Goal: Navigation & Orientation: Find specific page/section

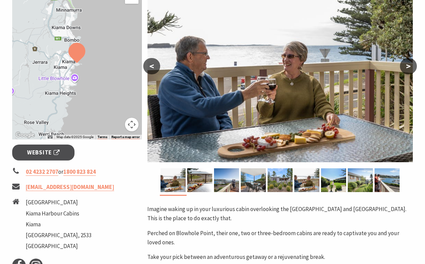
scroll to position [169, 0]
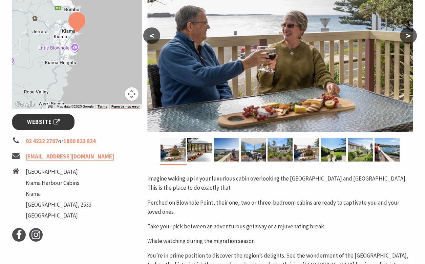
click at [41, 123] on span "Website" at bounding box center [43, 121] width 33 height 9
click at [201, 158] on img at bounding box center [199, 150] width 25 height 24
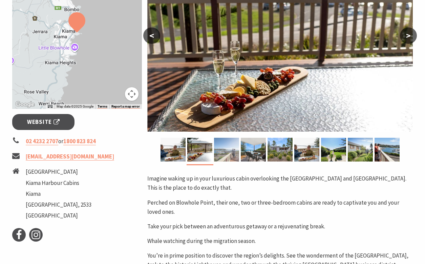
drag, startPoint x: 228, startPoint y: 152, endPoint x: 238, endPoint y: 152, distance: 10.2
click at [230, 154] on img at bounding box center [226, 150] width 25 height 24
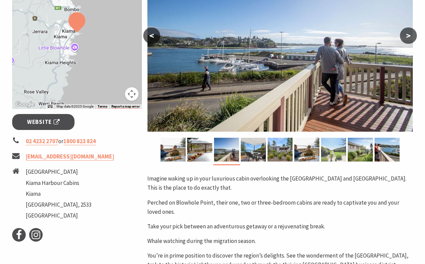
click at [338, 154] on img at bounding box center [333, 150] width 25 height 24
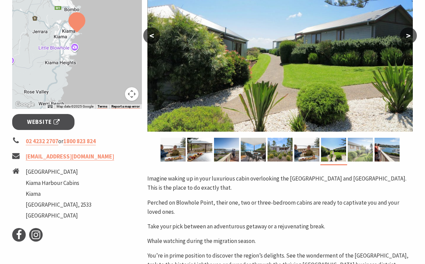
click at [360, 153] on img at bounding box center [360, 150] width 25 height 24
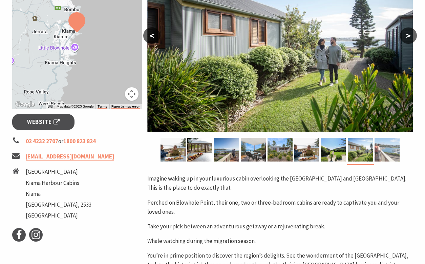
click at [386, 149] on img at bounding box center [387, 150] width 25 height 24
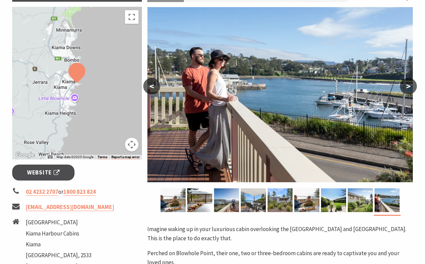
scroll to position [34, 0]
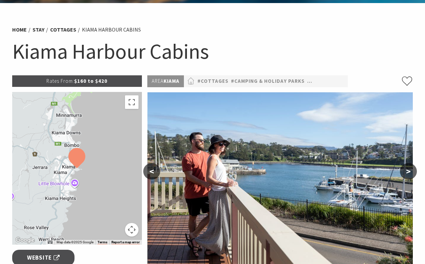
click at [180, 26] on ul "Home Stay Cottages [GEOGRAPHIC_DATA]" at bounding box center [212, 29] width 401 height 9
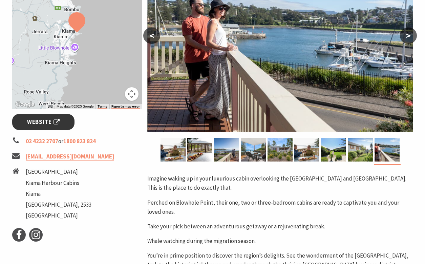
scroll to position [0, 0]
